Goal: Check status: Check status

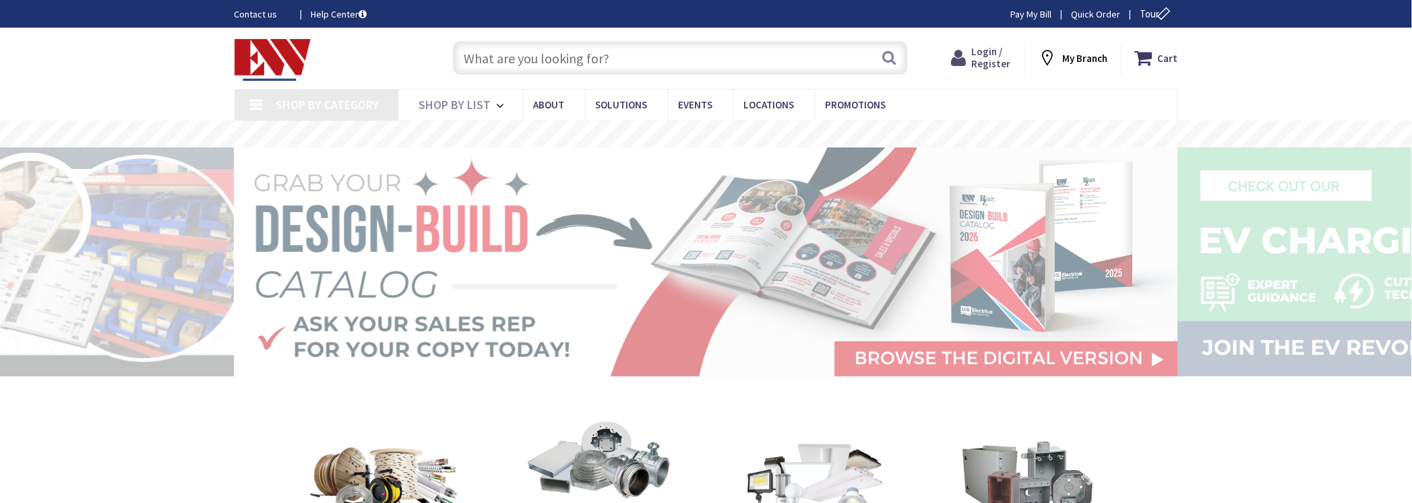
click at [972, 61] on icon at bounding box center [961, 58] width 20 height 24
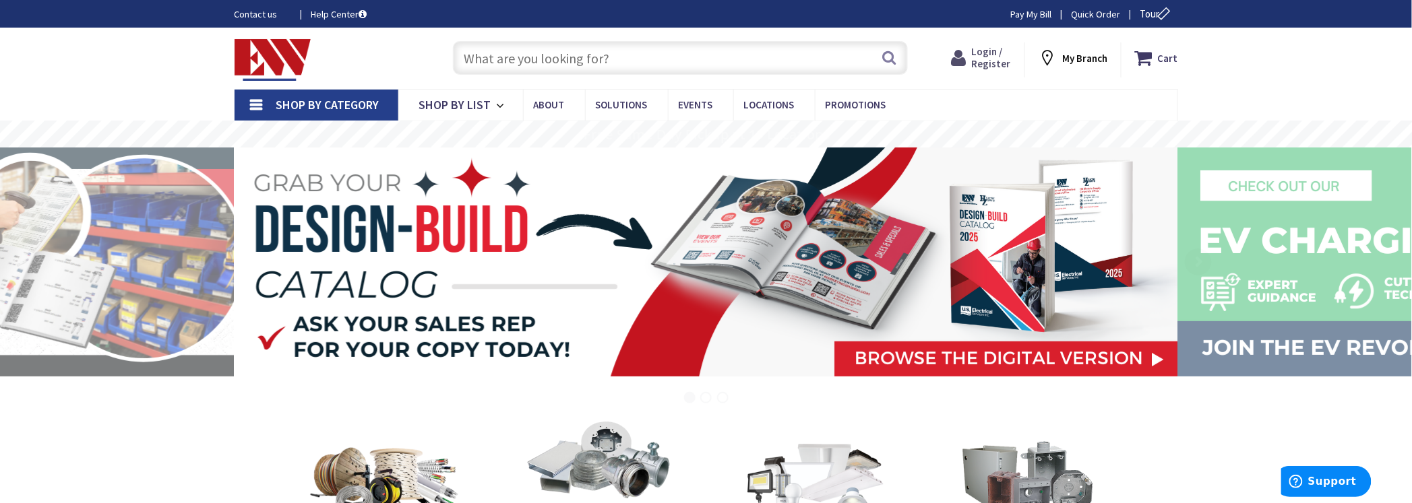
click at [995, 57] on span "Login / Register" at bounding box center [991, 57] width 39 height 25
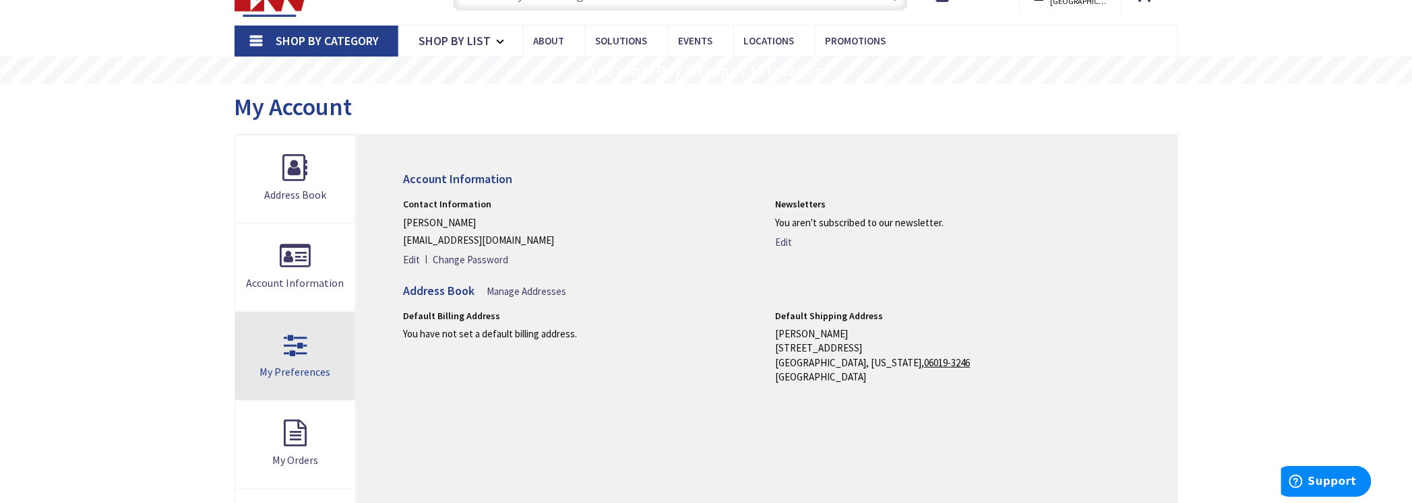
scroll to position [84, 0]
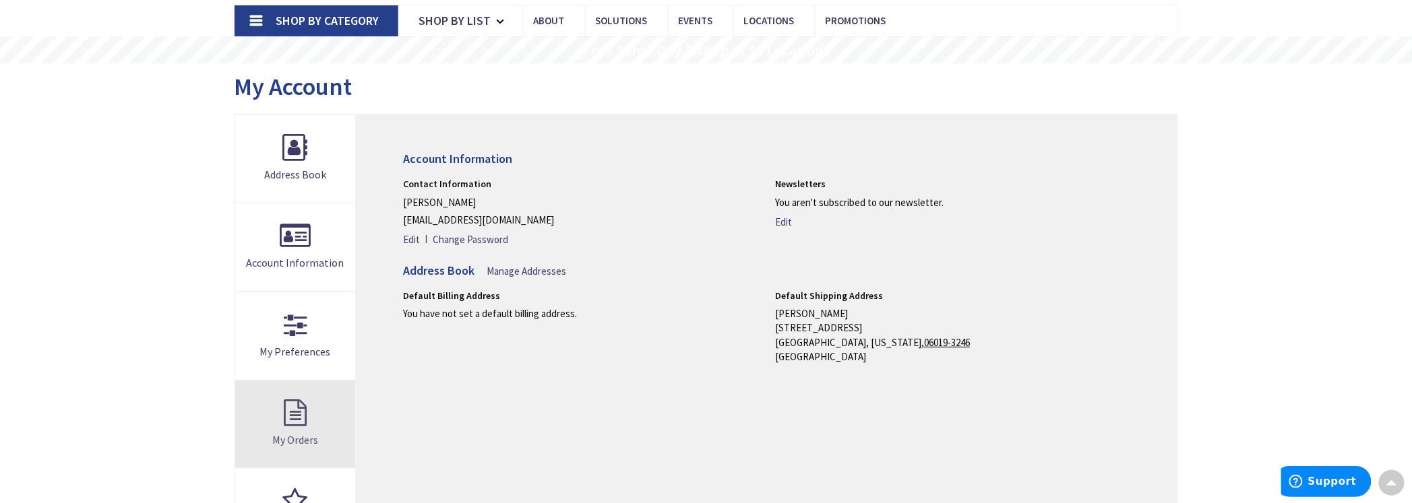
click at [293, 428] on link "My Orders" at bounding box center [295, 425] width 121 height 88
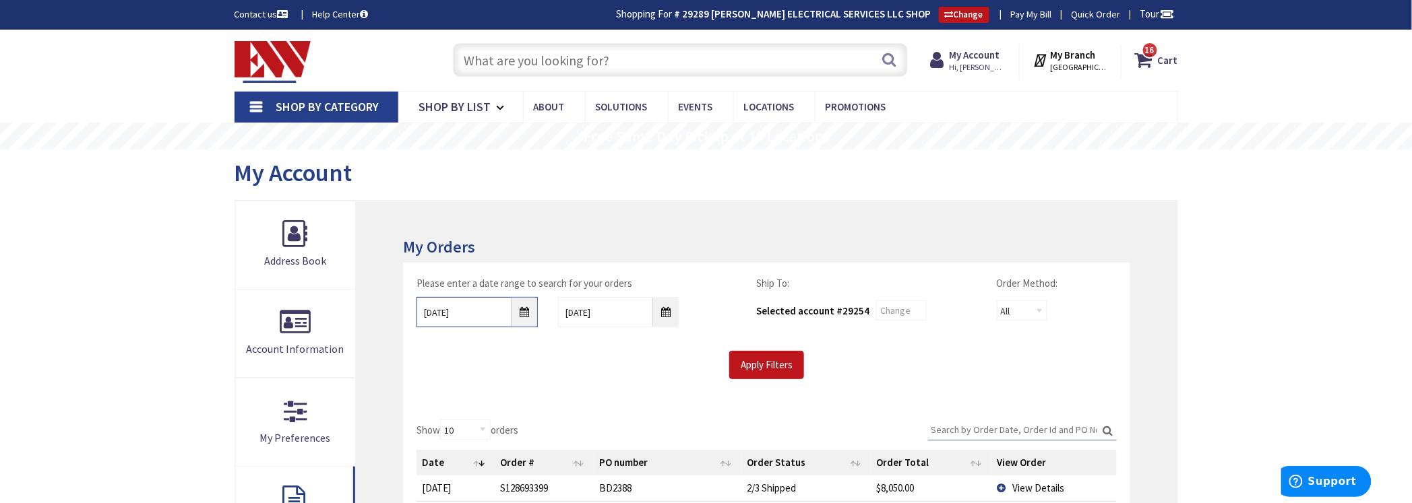
click at [524, 313] on input "8/30/2025" at bounding box center [476, 312] width 121 height 30
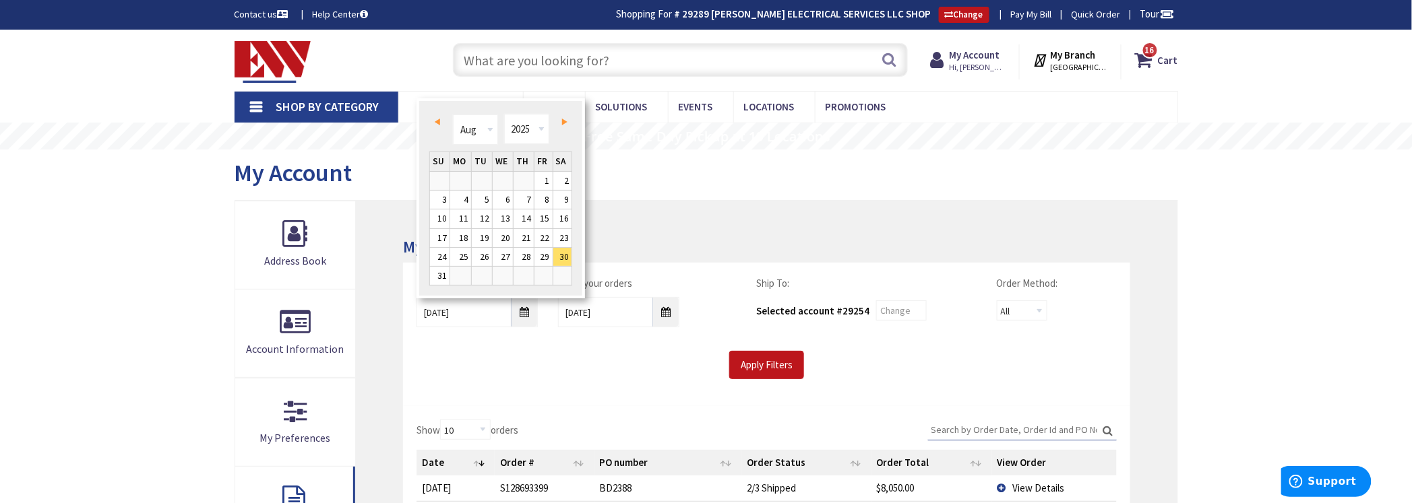
click at [435, 119] on span "Prev" at bounding box center [437, 122] width 5 height 7
click at [530, 177] on link "1" at bounding box center [523, 181] width 20 height 18
type input "05/01/2025"
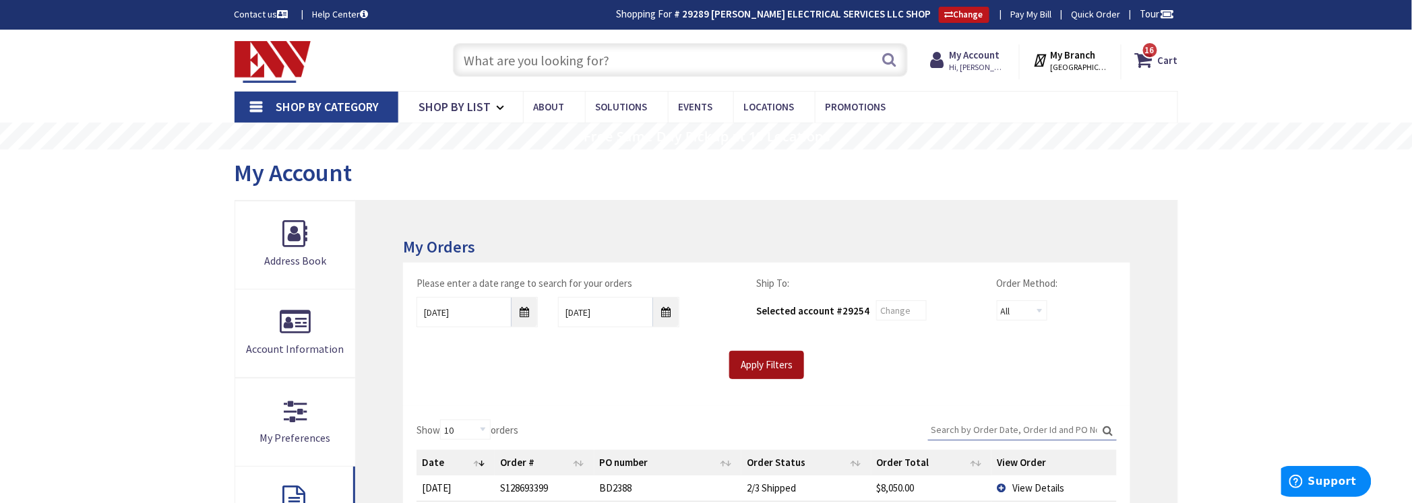
click at [769, 364] on input "Apply Filters" at bounding box center [766, 365] width 75 height 28
click at [988, 433] on input "Search:" at bounding box center [1022, 430] width 189 height 20
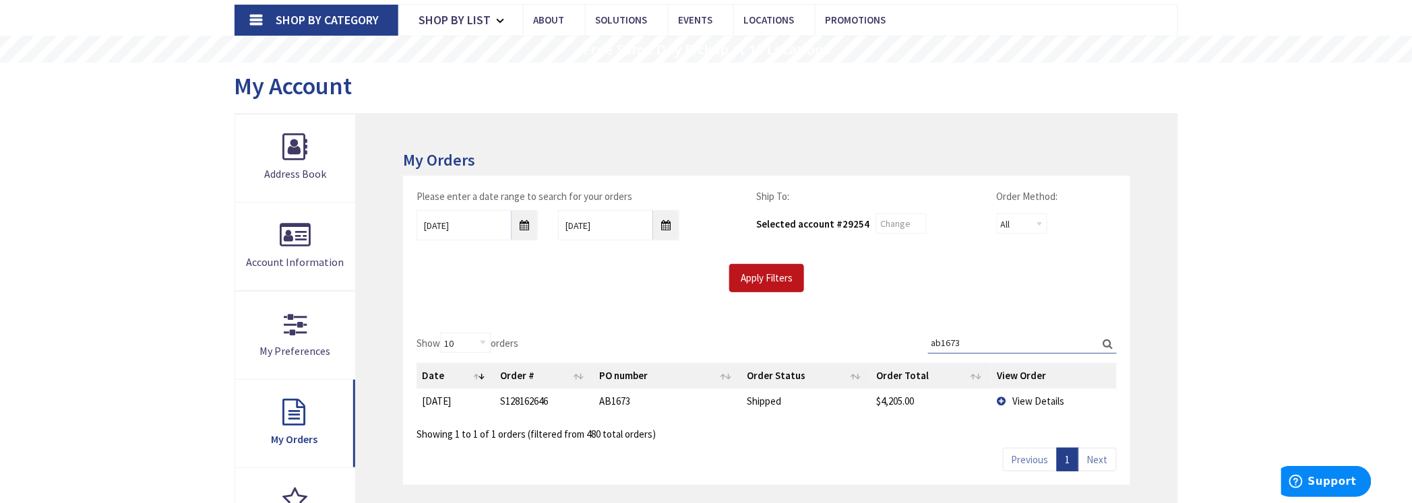
scroll to position [168, 0]
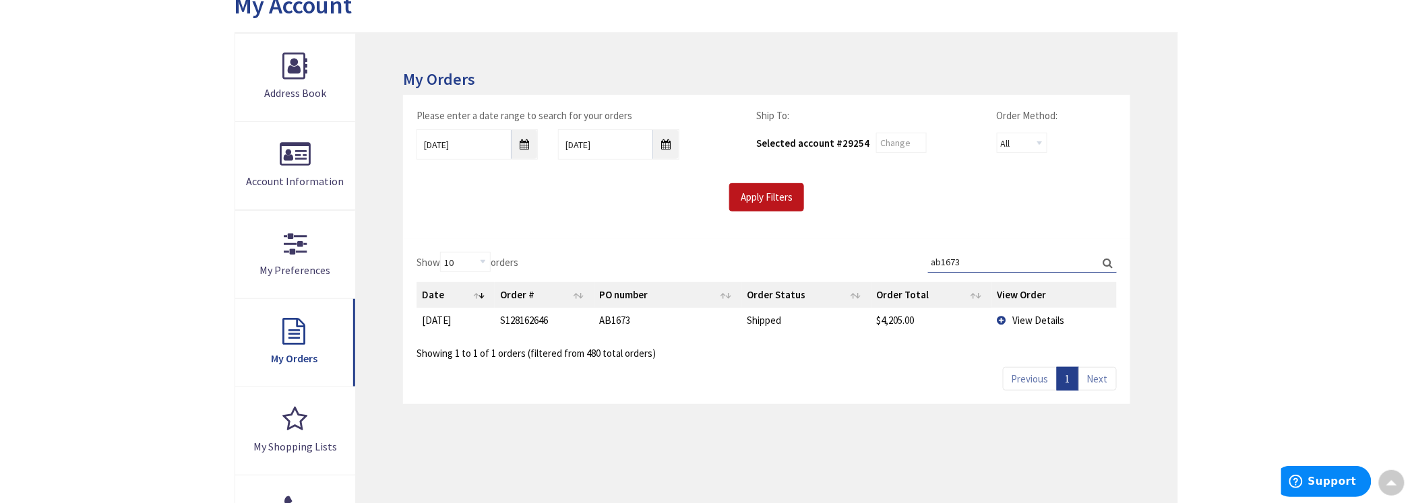
type input "ab1673"
click at [1028, 311] on td "View Details" at bounding box center [1053, 320] width 125 height 25
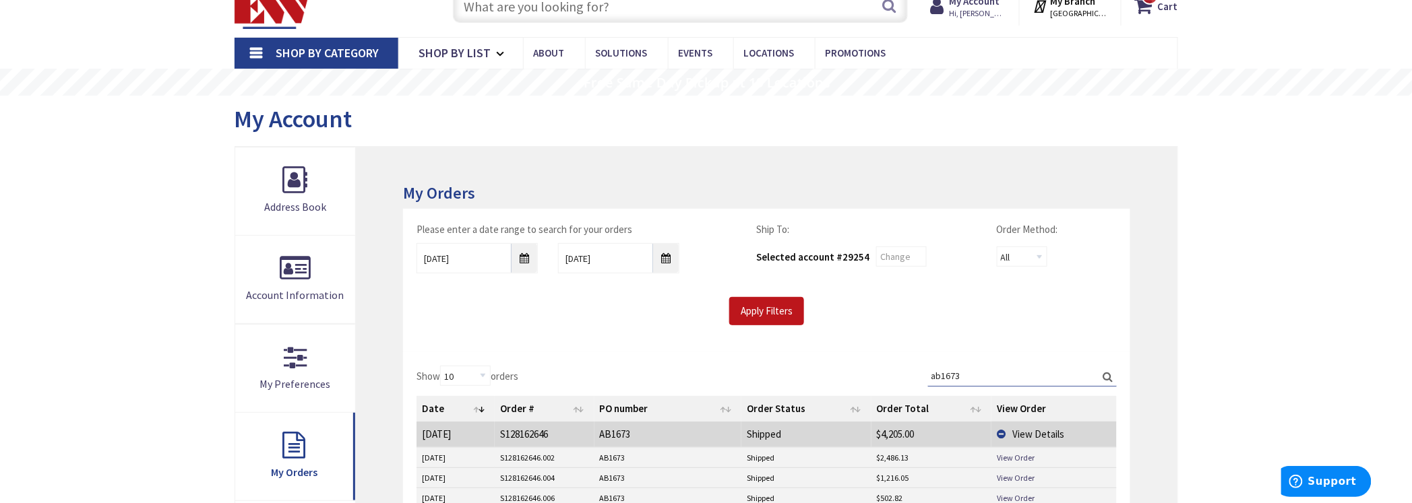
scroll to position [84, 0]
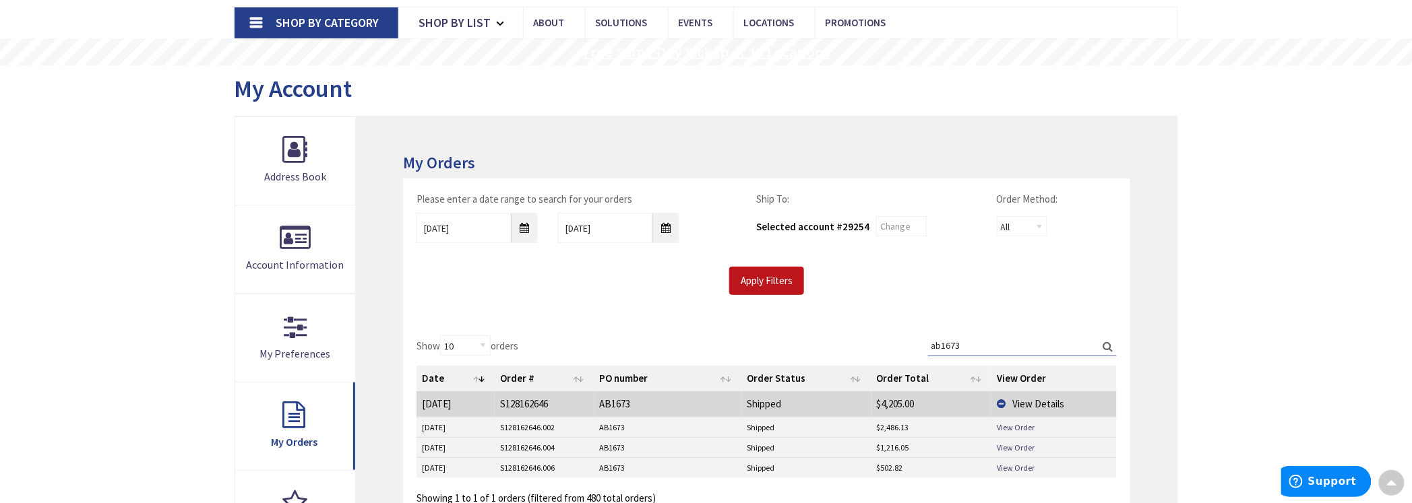
click at [616, 70] on div "My Account" at bounding box center [705, 90] width 943 height 51
